Goal: Task Accomplishment & Management: Manage account settings

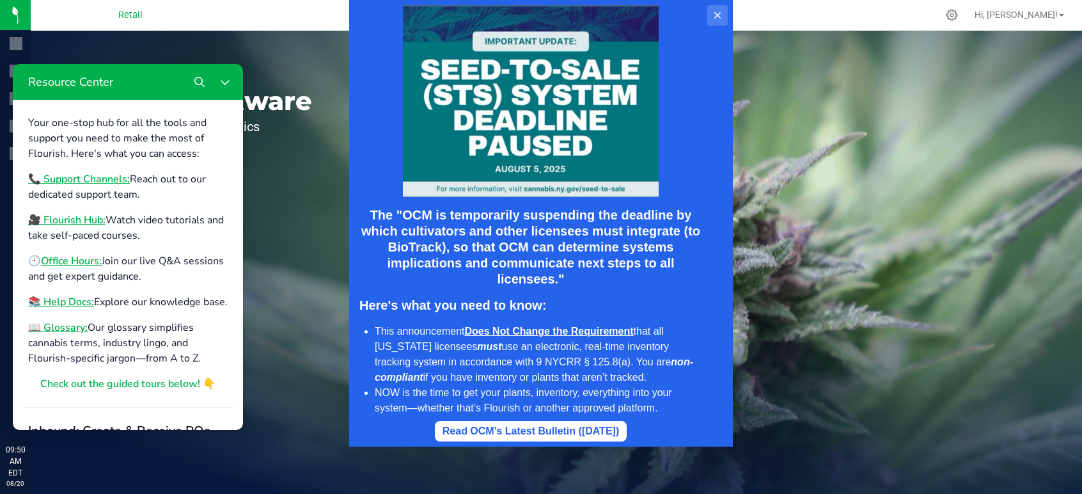
click at [720, 19] on icon at bounding box center [717, 15] width 10 height 10
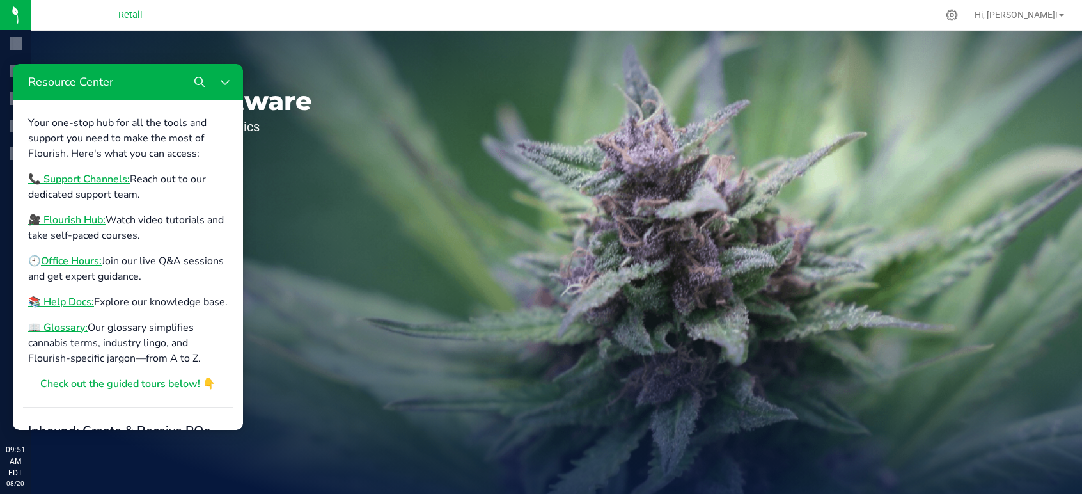
drag, startPoint x: 230, startPoint y: 86, endPoint x: 265, endPoint y: 104, distance: 39.2
click html "Your one-stop hub for all the tools and support you need to make the most of Fl…"
click at [233, 88] on button "Close Resource Center" at bounding box center [225, 82] width 26 height 26
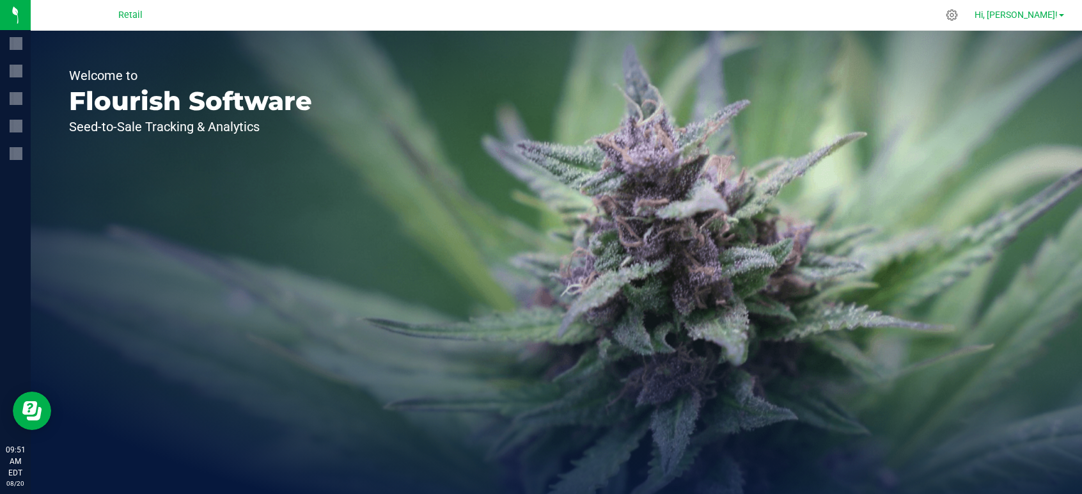
click at [1050, 10] on span "Hi, Adil!" at bounding box center [1015, 15] width 83 height 10
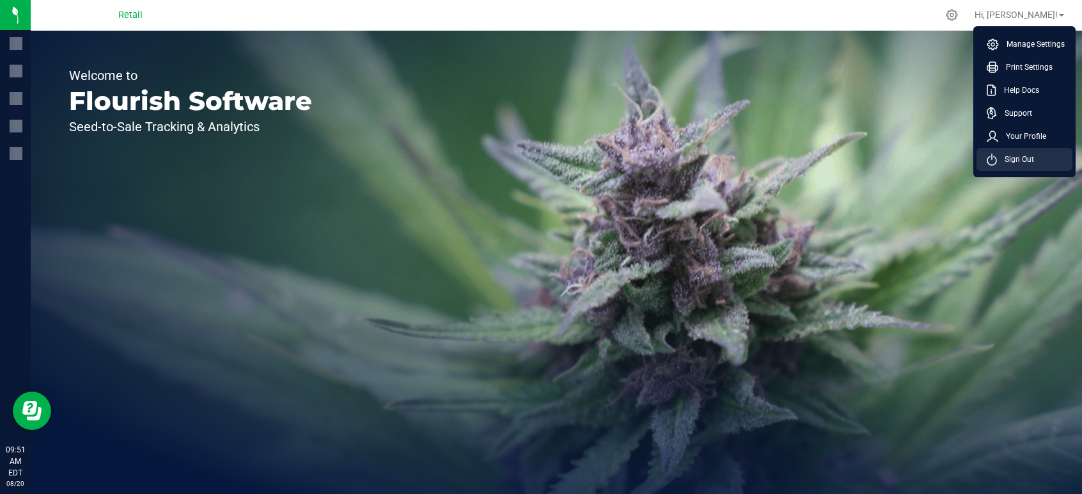
click at [1027, 160] on span "Sign Out" at bounding box center [1015, 159] width 37 height 13
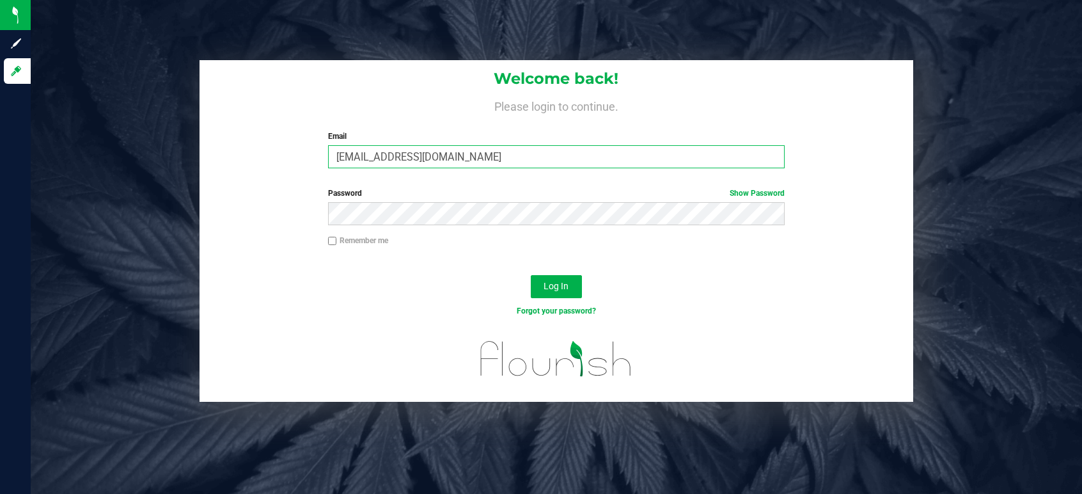
click at [533, 151] on input "dgodsoe@slatercenter.com" at bounding box center [556, 156] width 456 height 23
type input "d"
type input "ramosadil20@gmail.com"
click at [467, 226] on div "Password Show Password" at bounding box center [555, 210] width 713 height 47
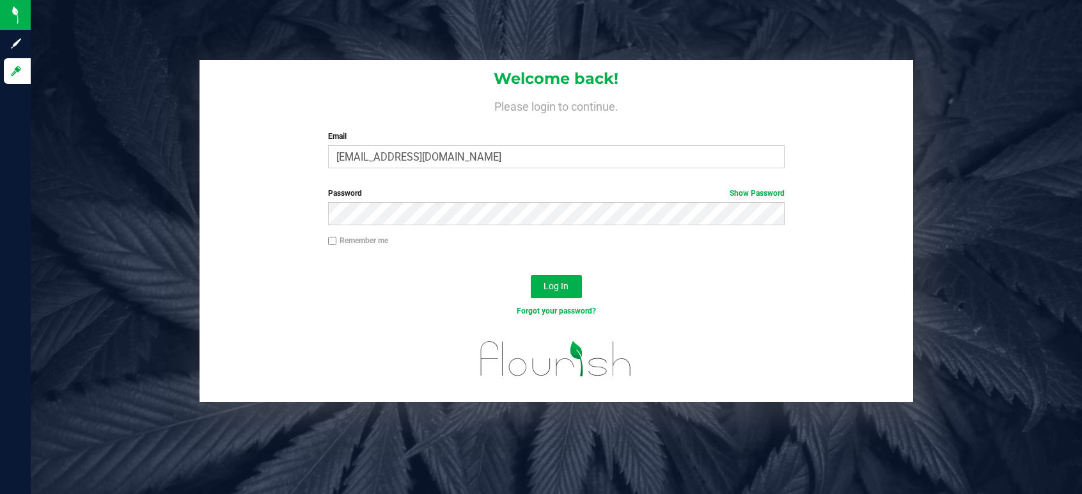
click at [628, 242] on div "Remember me" at bounding box center [556, 242] width 476 height 15
click at [556, 290] on span "Log In" at bounding box center [555, 286] width 25 height 10
drag, startPoint x: 676, startPoint y: 260, endPoint x: 653, endPoint y: 272, distance: 25.5
click at [675, 260] on div at bounding box center [555, 264] width 713 height 10
click at [567, 288] on span "Log In" at bounding box center [555, 286] width 25 height 10
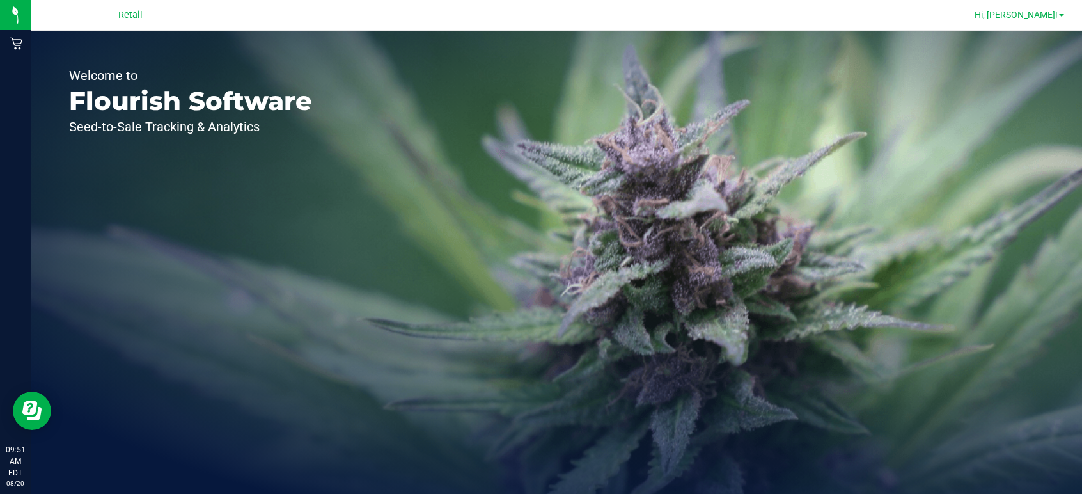
click at [1054, 9] on link "Hi, Adil!" at bounding box center [1019, 14] width 100 height 13
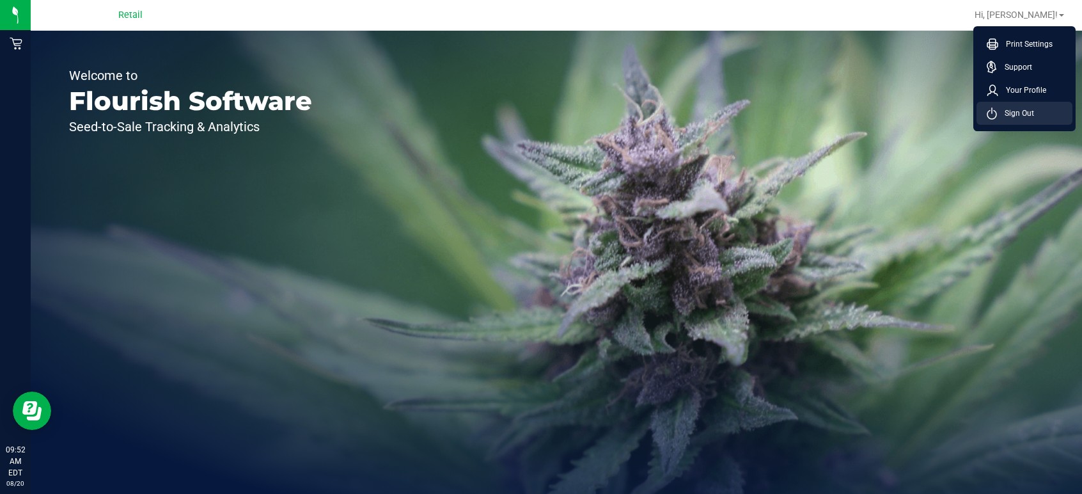
click at [1027, 118] on span "Sign Out" at bounding box center [1015, 113] width 37 height 13
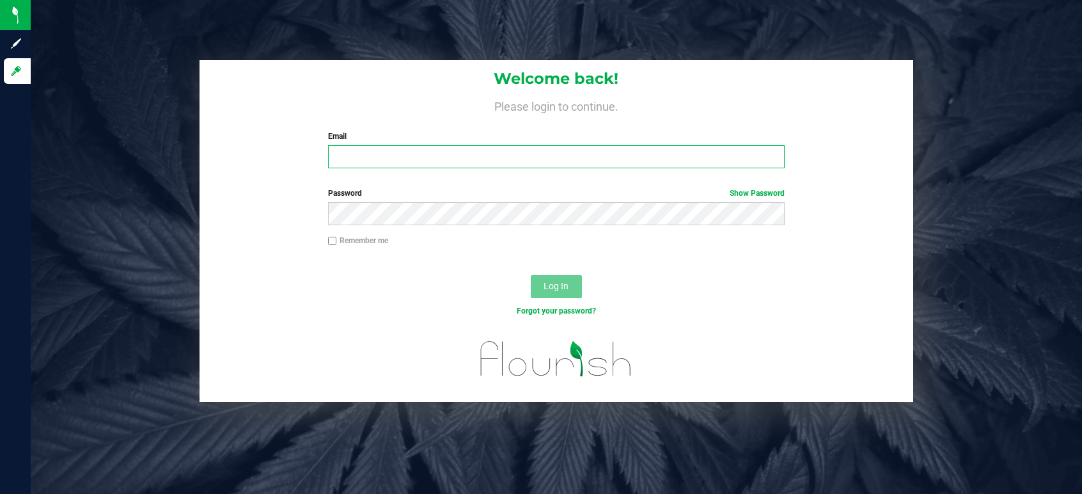
type input "dgodsoe@slatercenter.com"
